Goal: Task Accomplishment & Management: Manage account settings

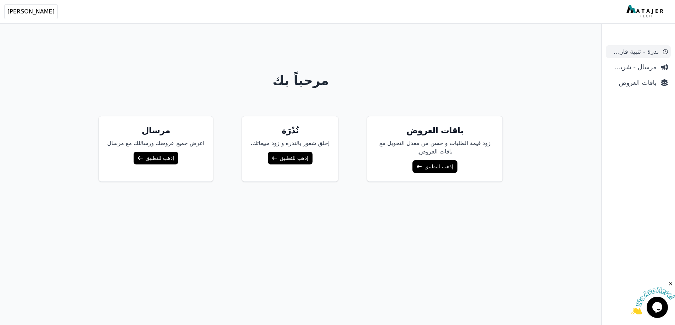
click at [642, 53] on span "ندرة - تنبية قارب علي النفاذ" at bounding box center [633, 52] width 50 height 10
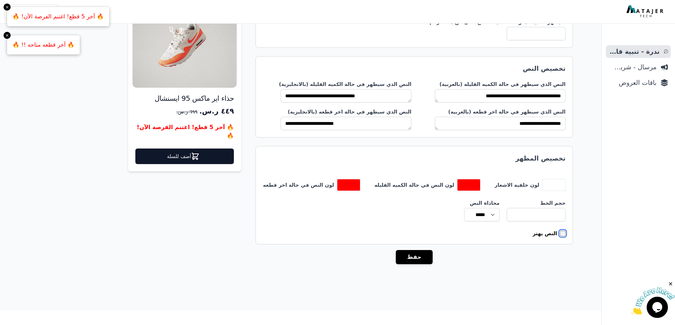
scroll to position [85, 0]
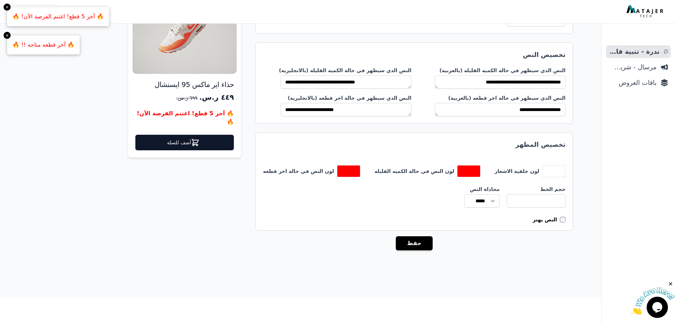
click at [441, 236] on form "**********" at bounding box center [413, 134] width 317 height 325
click at [431, 243] on button "حفظ" at bounding box center [414, 244] width 37 height 14
click at [432, 241] on button "حفظ" at bounding box center [414, 244] width 37 height 14
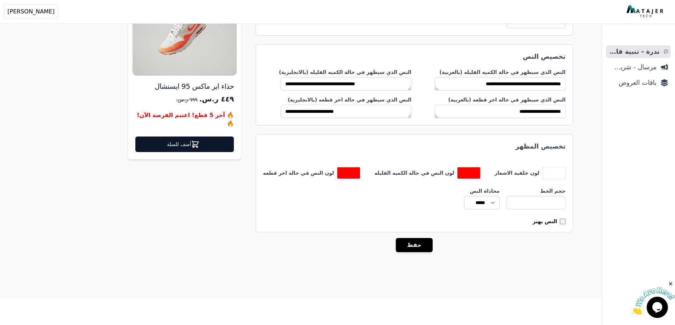
scroll to position [103, 0]
